Goal: Task Accomplishment & Management: Complete application form

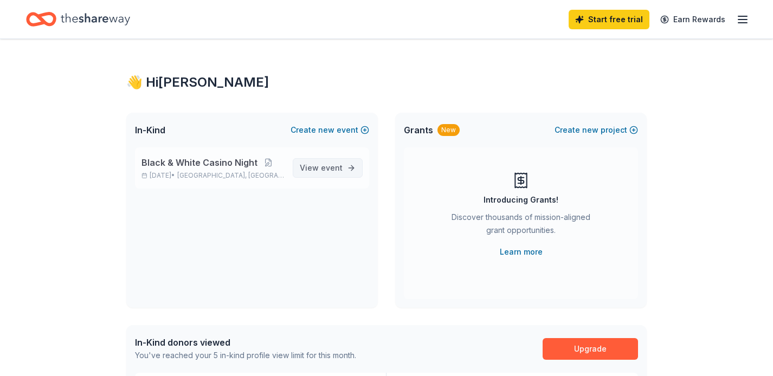
click at [319, 167] on span "View event" at bounding box center [321, 168] width 43 height 13
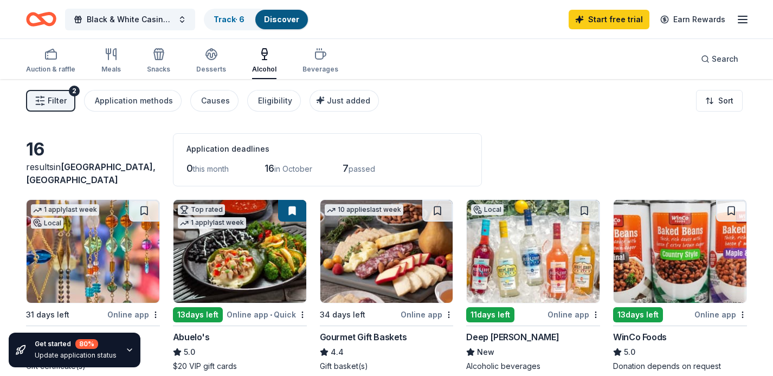
click at [303, 204] on button at bounding box center [292, 211] width 28 height 22
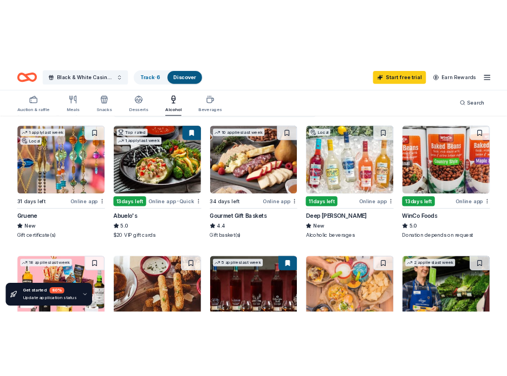
scroll to position [104, 0]
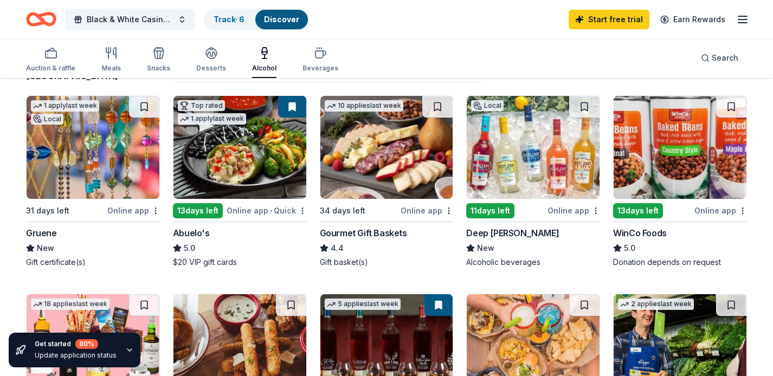
click at [362, 176] on img at bounding box center [386, 147] width 133 height 103
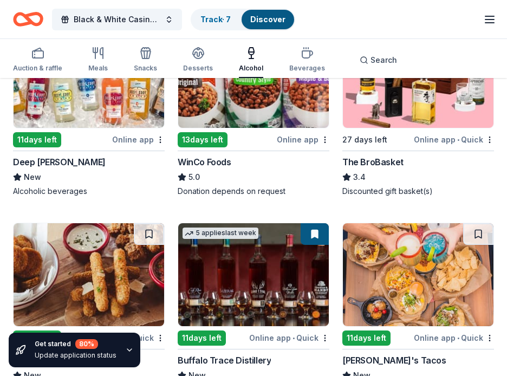
scroll to position [376, 0]
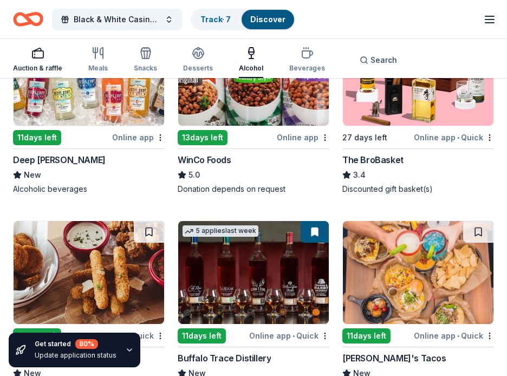
click at [41, 61] on div "Auction & raffle" at bounding box center [37, 60] width 49 height 26
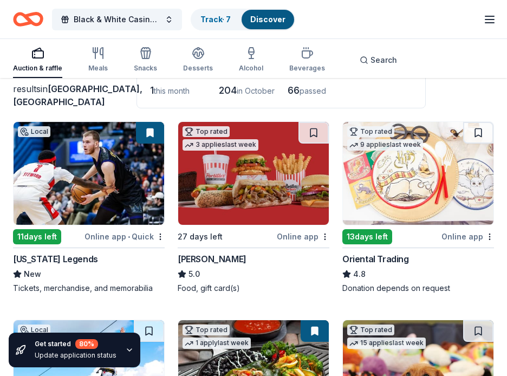
scroll to position [80, 0]
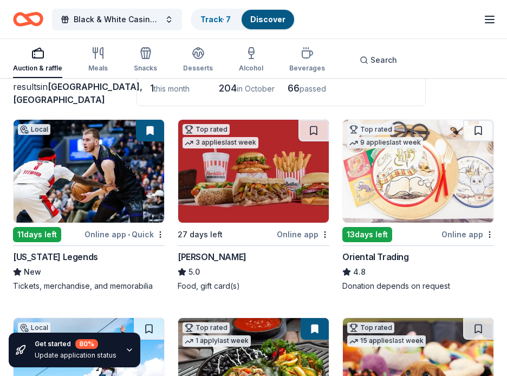
click at [261, 217] on img at bounding box center [253, 171] width 151 height 103
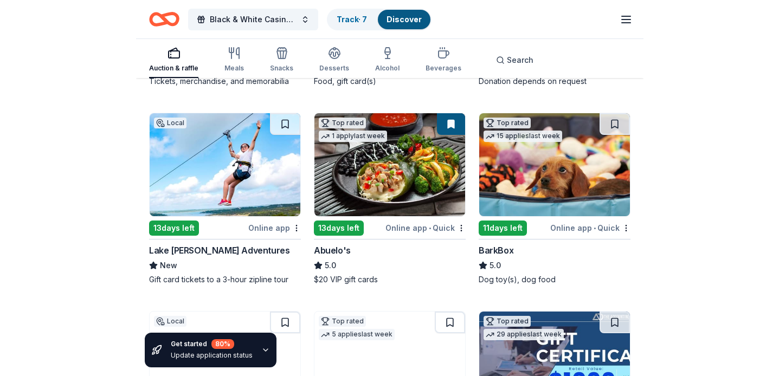
scroll to position [317, 0]
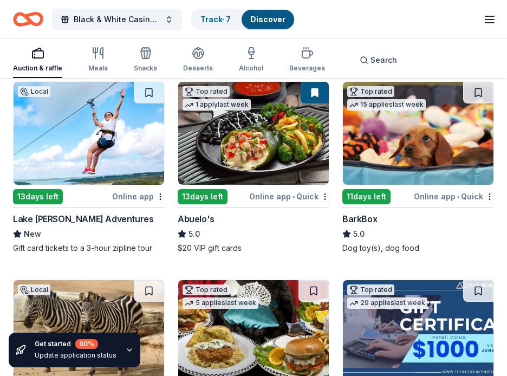
click at [192, 84] on div "Top rated 1 apply last week" at bounding box center [216, 97] width 77 height 31
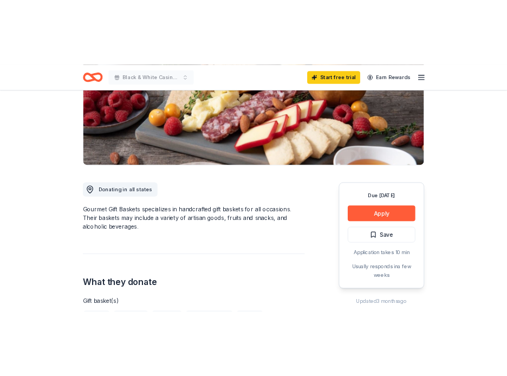
scroll to position [201, 0]
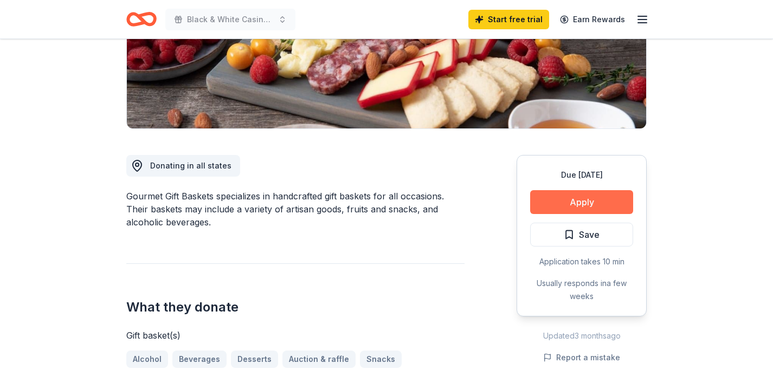
click at [570, 198] on button "Apply" at bounding box center [581, 202] width 103 height 24
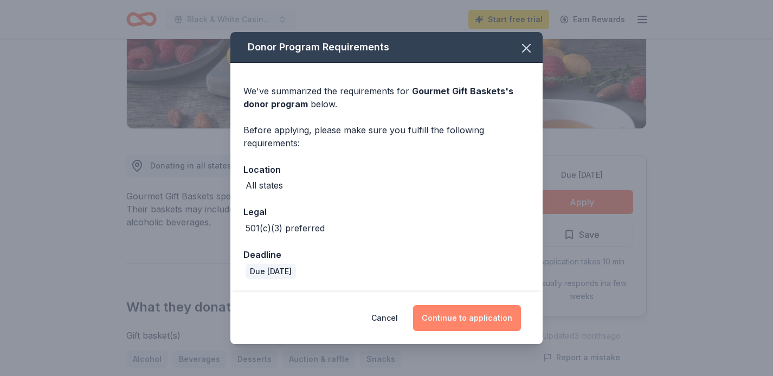
click at [460, 314] on button "Continue to application" at bounding box center [467, 318] width 108 height 26
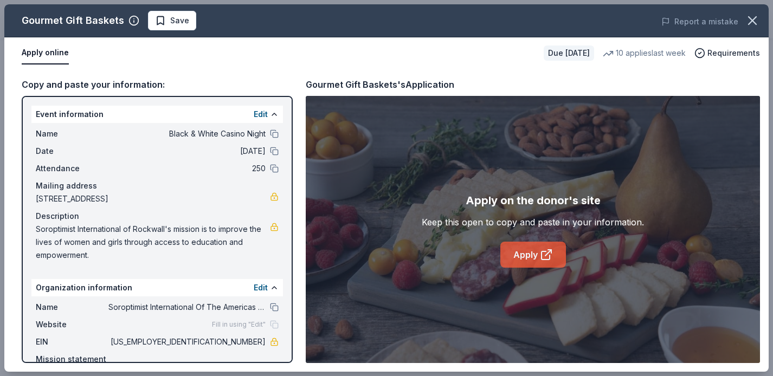
click at [520, 256] on link "Apply" at bounding box center [533, 255] width 66 height 26
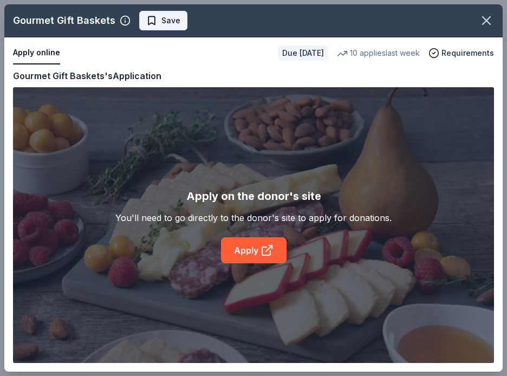
click at [166, 21] on span "Save" at bounding box center [171, 20] width 19 height 13
click at [485, 19] on icon "button" at bounding box center [487, 21] width 8 height 8
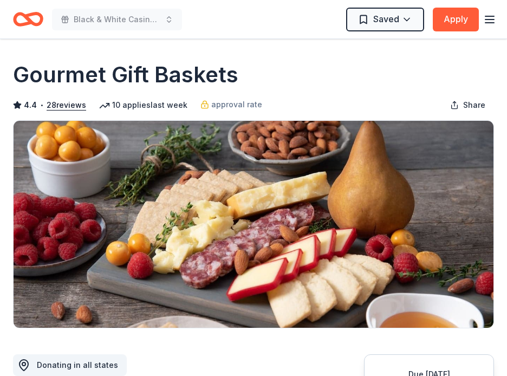
scroll to position [0, 0]
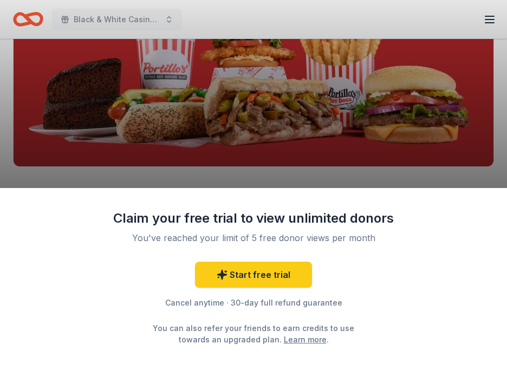
scroll to position [163, 0]
